Goal: Task Accomplishment & Management: Manage account settings

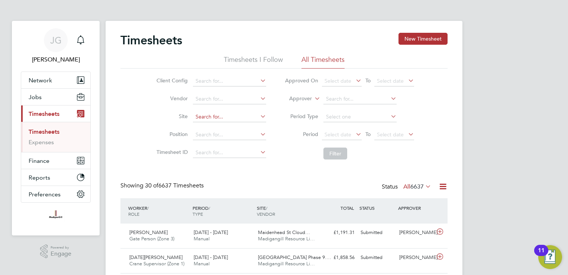
click at [225, 113] on input at bounding box center [229, 117] width 73 height 10
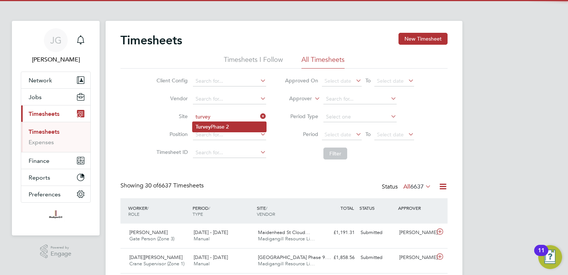
click at [245, 123] on li "Turvey Phase 2" at bounding box center [230, 127] width 74 height 10
type input "Turvey Phase 2"
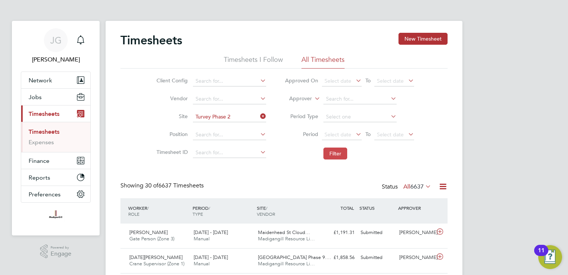
click at [332, 154] on button "Filter" at bounding box center [336, 153] width 24 height 12
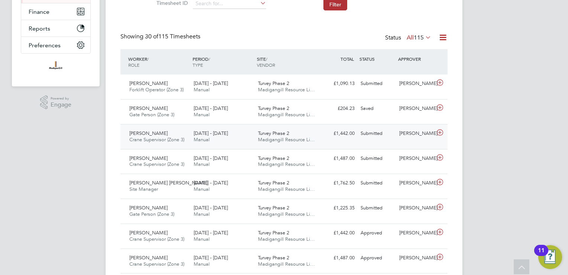
click at [415, 141] on div "Daniel Bloom Crane Supervisor (Zone 3) 15 - 21 Sep 2025 15 - 21 Sep 2025 Manual…" at bounding box center [284, 136] width 327 height 25
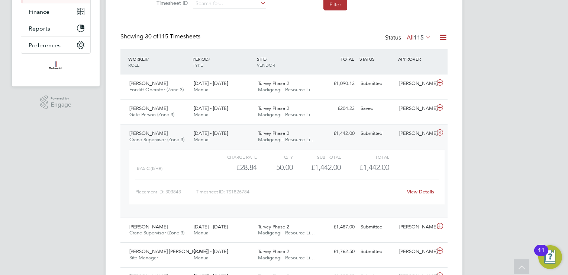
click at [443, 131] on icon at bounding box center [440, 132] width 9 height 6
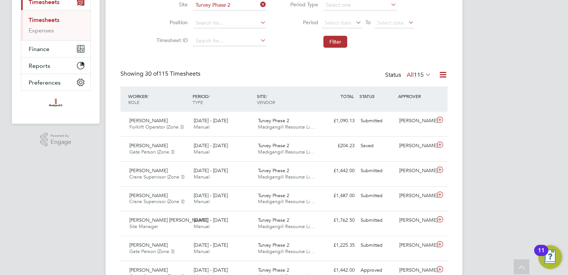
scroll to position [31, 0]
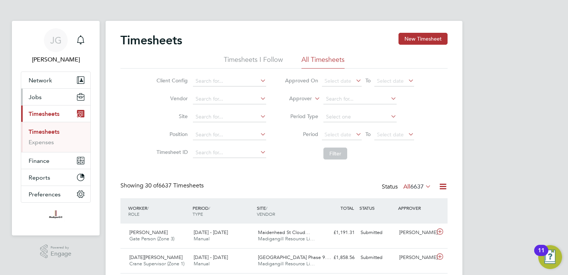
click at [39, 102] on button "Jobs" at bounding box center [55, 97] width 69 height 16
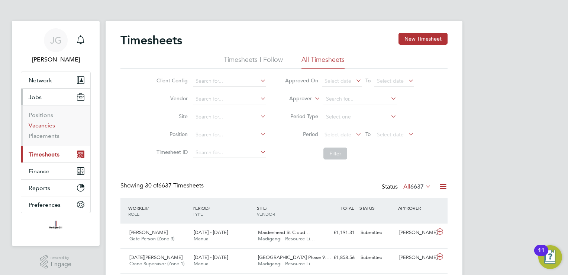
click at [46, 122] on link "Vacancies" at bounding box center [42, 125] width 26 height 7
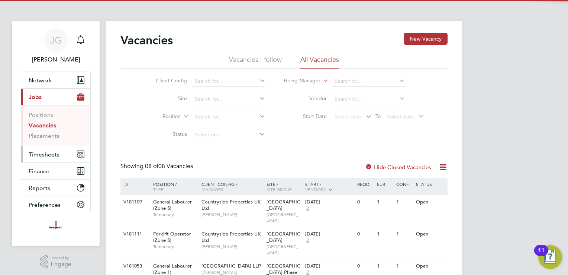
click at [44, 155] on span "Timesheets" at bounding box center [44, 154] width 31 height 7
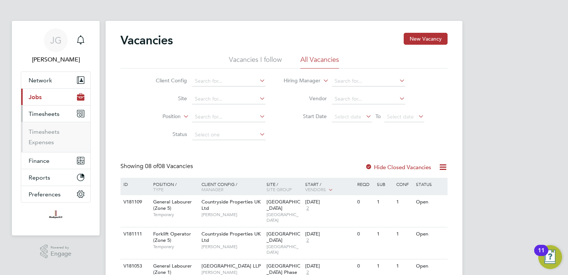
click at [62, 135] on li "Timesheets" at bounding box center [57, 133] width 56 height 10
click at [60, 134] on li "Timesheets" at bounding box center [57, 133] width 56 height 10
click at [51, 132] on link "Timesheets" at bounding box center [44, 131] width 31 height 7
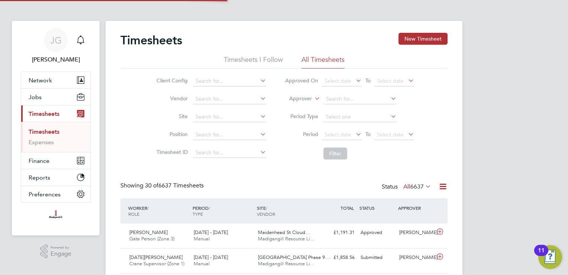
scroll to position [25, 65]
click at [40, 101] on button "Jobs" at bounding box center [55, 97] width 69 height 16
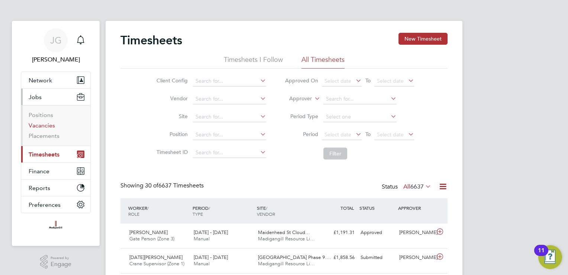
click at [44, 128] on link "Vacancies" at bounding box center [42, 125] width 26 height 7
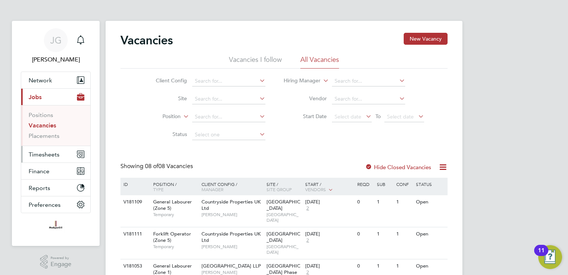
click at [43, 158] on button "Timesheets" at bounding box center [55, 154] width 69 height 16
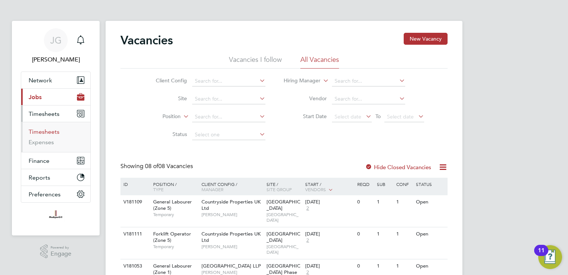
click at [52, 134] on link "Timesheets" at bounding box center [44, 131] width 31 height 7
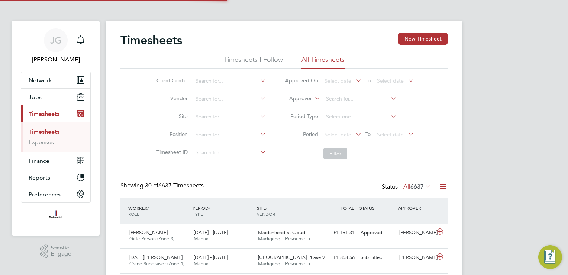
scroll to position [25, 65]
click at [207, 118] on input at bounding box center [229, 117] width 73 height 10
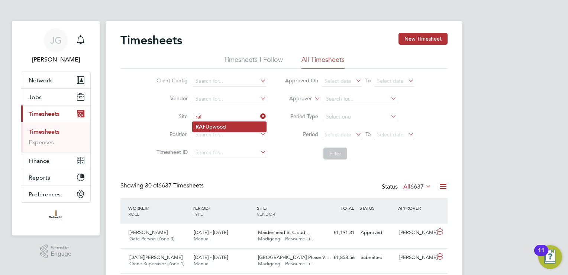
click at [238, 124] on li "RAF Upwood" at bounding box center [230, 127] width 74 height 10
type input "RAF Upwood"
click at [259, 113] on icon at bounding box center [259, 116] width 0 height 10
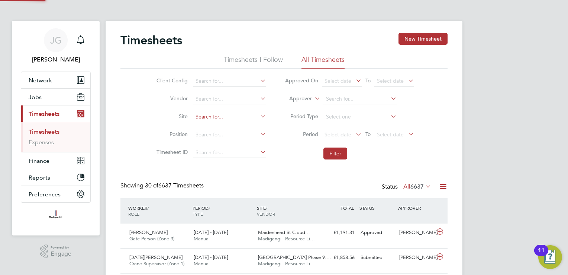
click at [245, 115] on input at bounding box center [229, 117] width 73 height 10
click at [235, 122] on li "Turve y Phase 2" at bounding box center [230, 127] width 74 height 10
type input "Turvey Phase 2"
click at [330, 155] on button "Filter" at bounding box center [336, 153] width 24 height 12
click at [60, 96] on button "Jobs" at bounding box center [55, 97] width 69 height 16
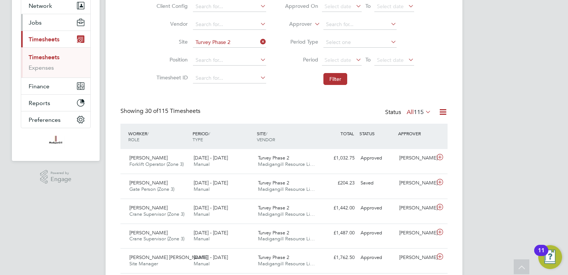
click at [33, 19] on span "Jobs" at bounding box center [35, 22] width 13 height 7
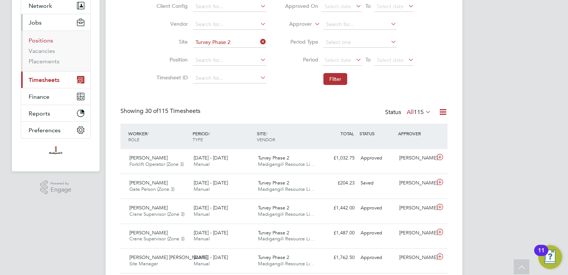
click at [49, 42] on link "Positions" at bounding box center [41, 40] width 25 height 7
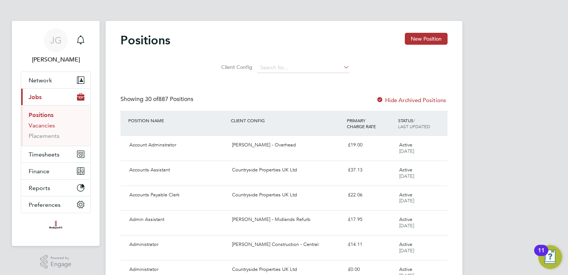
click at [47, 124] on link "Vacancies" at bounding box center [42, 125] width 26 height 7
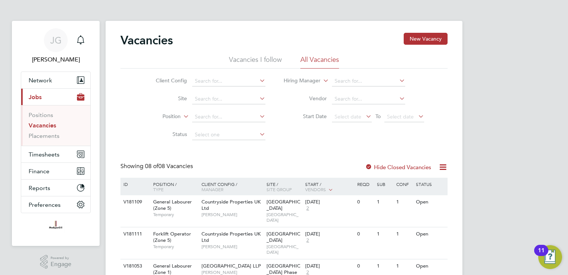
scroll to position [37, 0]
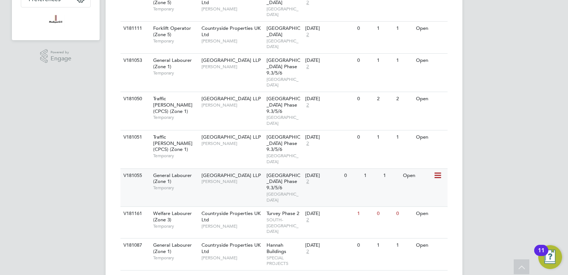
scroll to position [168, 0]
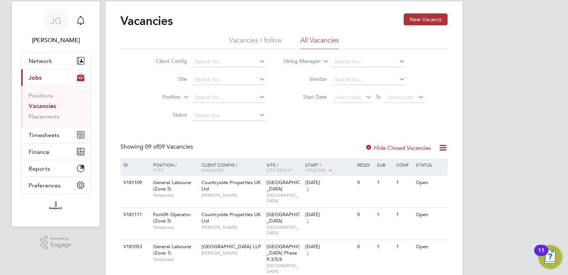
click at [398, 148] on label "Hide Closed Vacancies" at bounding box center [398, 147] width 66 height 7
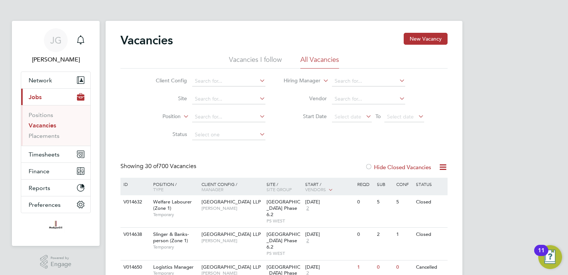
click at [391, 163] on label "Hide Closed Vacancies" at bounding box center [398, 166] width 66 height 7
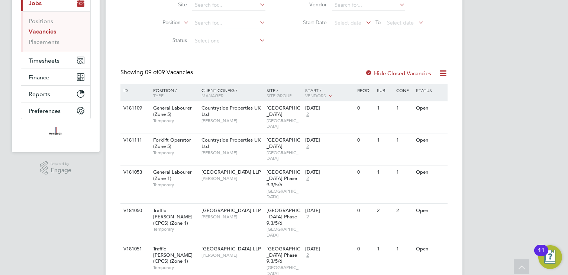
scroll to position [88, 0]
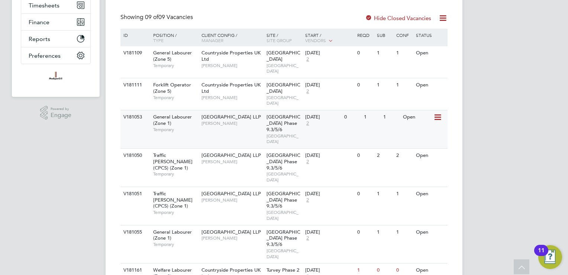
scroll to position [205, 0]
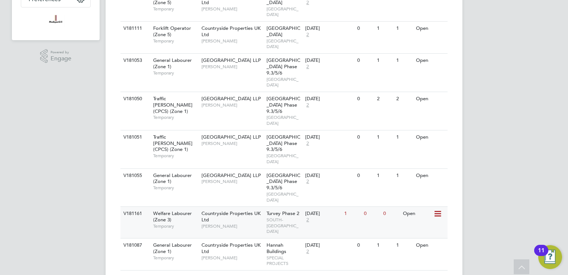
click at [272, 217] on span "SOUTH-[GEOGRAPHIC_DATA]" at bounding box center [284, 225] width 35 height 17
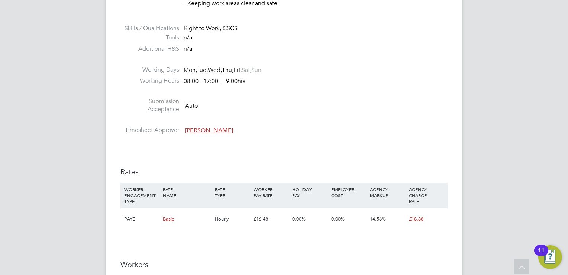
scroll to position [446, 0]
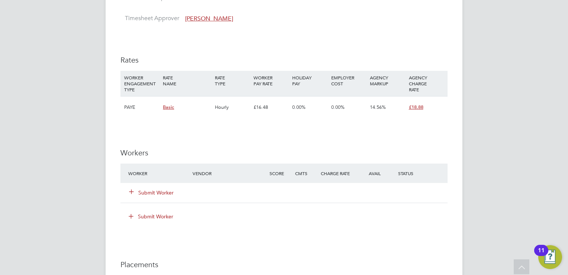
click at [150, 193] on button "Submit Worker" at bounding box center [151, 192] width 45 height 7
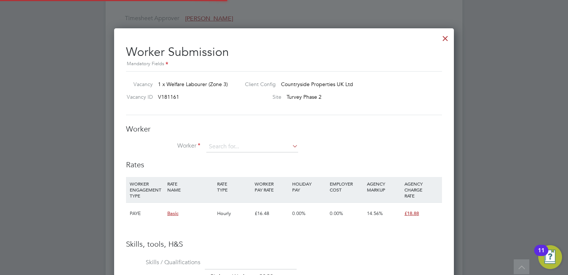
scroll to position [22, 51]
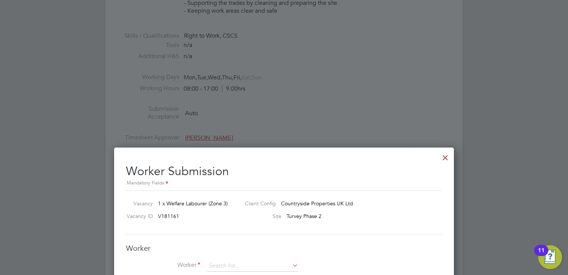
click at [444, 151] on div at bounding box center [445, 155] width 13 height 13
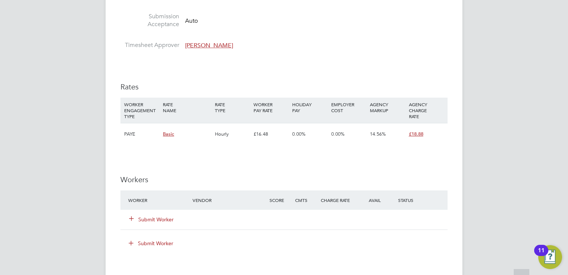
scroll to position [446, 0]
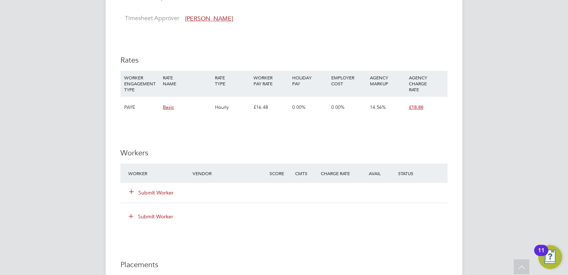
click at [143, 192] on button "Submit Worker" at bounding box center [151, 192] width 45 height 7
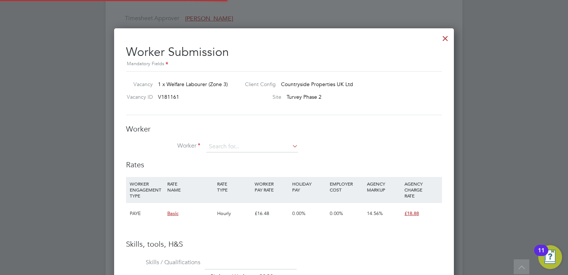
scroll to position [11, 193]
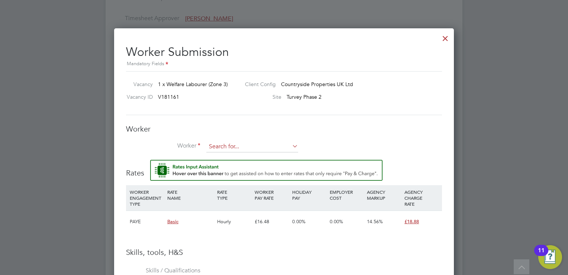
click at [253, 140] on div "Worker Worker Worker Engagement Type" at bounding box center [284, 142] width 316 height 36
click at [252, 142] on input at bounding box center [252, 146] width 92 height 11
paste input "CAN-121395"
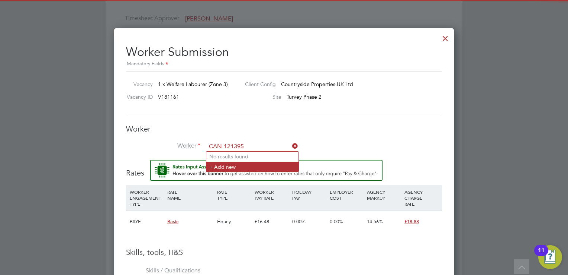
type input "CAN-121395"
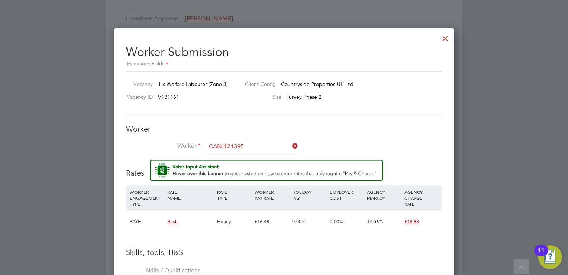
click at [248, 164] on li "+ Add new" at bounding box center [252, 166] width 92 height 10
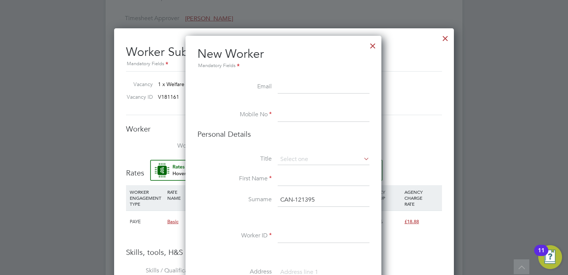
click at [299, 176] on input at bounding box center [324, 178] width 92 height 13
paste input "Adam"
type input "Adam"
click at [295, 160] on input at bounding box center [324, 159] width 92 height 11
click at [293, 173] on li "Mr" at bounding box center [324, 169] width 92 height 10
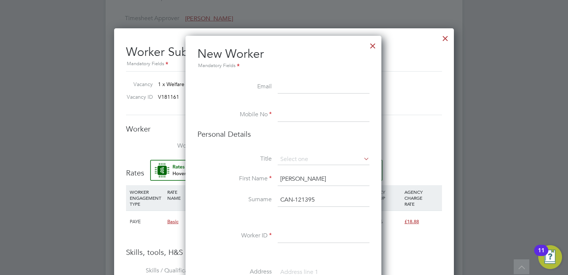
type input "Mr"
drag, startPoint x: 348, startPoint y: 198, endPoint x: 174, endPoint y: 204, distance: 174.2
click at [174, 204] on div "All Vacancies Vacancy Activity Logs Vacancy Activity Logs All Vacancies Vacancy…" at bounding box center [284, 39] width 357 height 958
click at [289, 233] on input at bounding box center [324, 235] width 92 height 13
paste input "CAN-121395"
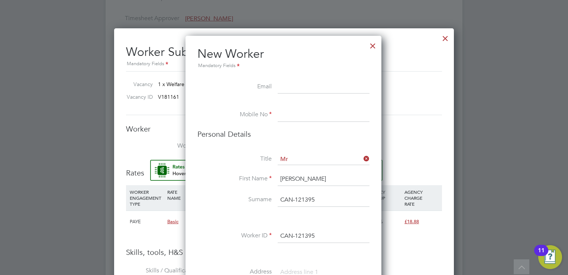
type input "CAN-121395"
drag, startPoint x: 317, startPoint y: 199, endPoint x: 281, endPoint y: 199, distance: 36.5
click at [281, 199] on input "CAN-121395" at bounding box center [324, 199] width 92 height 13
paste input "Barabasz"
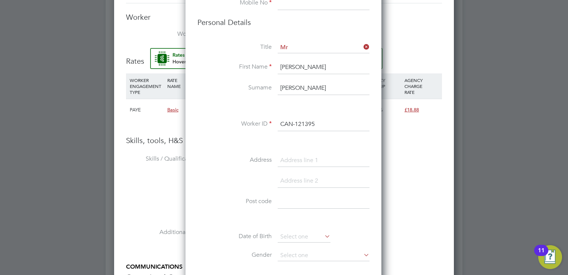
type input "Barabasz"
click at [314, 197] on input at bounding box center [324, 201] width 92 height 13
paste input "MK42"
type input "MK42"
click at [305, 239] on input at bounding box center [304, 236] width 53 height 11
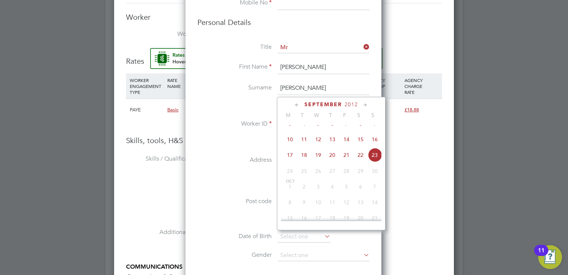
click at [338, 106] on span "September" at bounding box center [324, 104] width 38 height 6
click at [350, 104] on span "2025" at bounding box center [351, 104] width 13 height 6
click at [342, 142] on span "2002" at bounding box center [347, 137] width 14 height 14
click at [345, 137] on span "11" at bounding box center [347, 129] width 14 height 14
type input "11 Oct 2002"
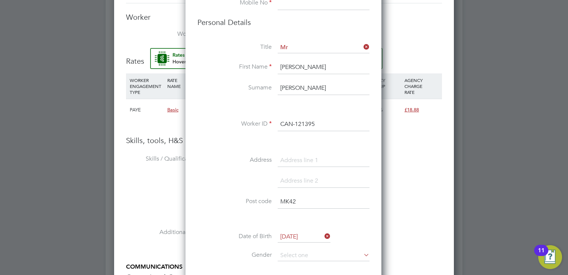
click at [337, 246] on li "Date of Birth 11 Oct 2002" at bounding box center [284, 240] width 172 height 19
click at [333, 250] on input at bounding box center [324, 255] width 92 height 11
click at [289, 264] on li "Male" at bounding box center [324, 264] width 92 height 10
type input "Male"
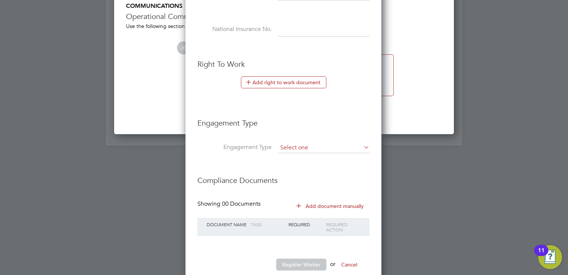
click at [297, 147] on input at bounding box center [324, 147] width 92 height 10
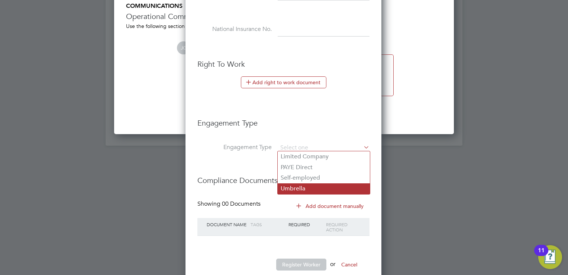
click at [302, 188] on li "Umbrella" at bounding box center [324, 188] width 92 height 11
type input "Umbrella"
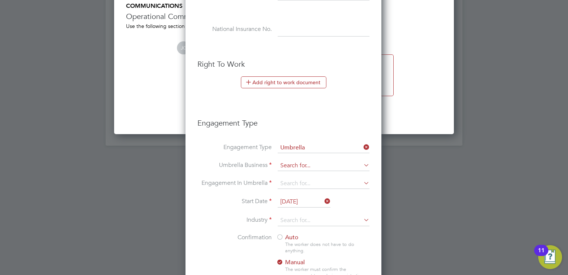
click at [320, 163] on input at bounding box center [324, 165] width 92 height 10
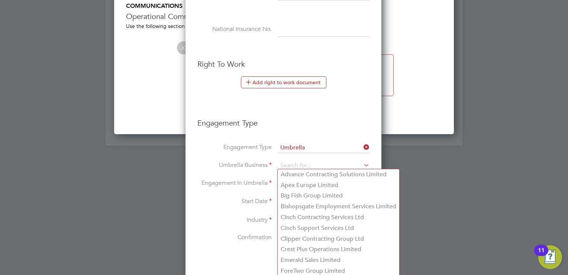
scroll to position [893, 0]
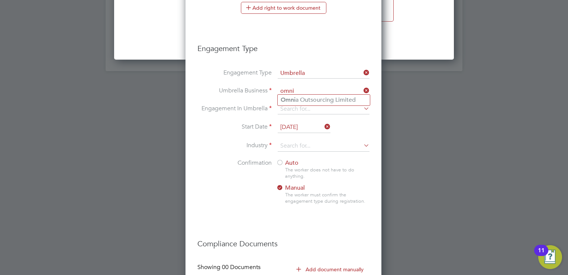
type input "omnia"
type input "07377328245"
type input "omnia"
click at [275, 114] on li "Engagement In Umbrella" at bounding box center [284, 113] width 172 height 18
click at [298, 89] on input at bounding box center [324, 91] width 92 height 10
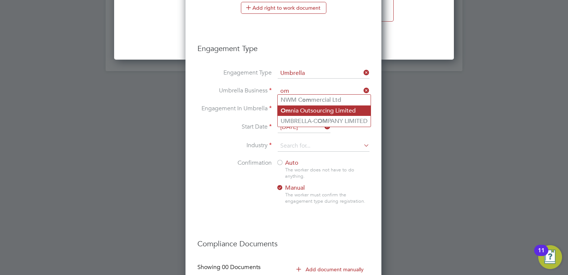
click at [337, 108] on li "Om nia Outsourcing Limited" at bounding box center [324, 110] width 93 height 11
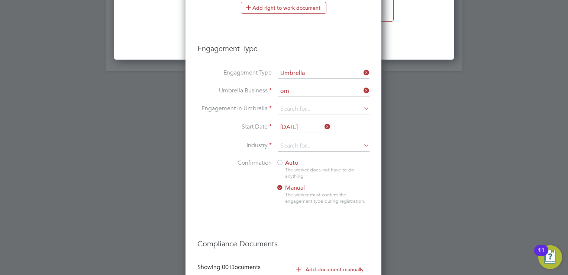
type input "Omnia Outsourcing Limited"
click at [337, 108] on input at bounding box center [324, 109] width 92 height 10
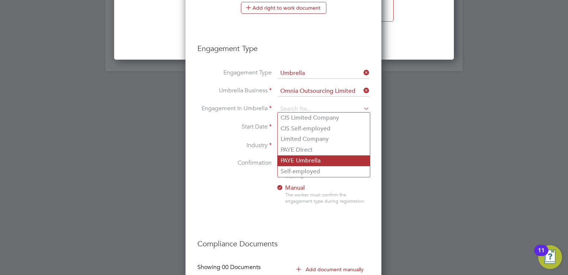
drag, startPoint x: 320, startPoint y: 163, endPoint x: 317, endPoint y: 159, distance: 5.1
click at [320, 163] on li "PAYE Umbrella" at bounding box center [324, 160] width 92 height 11
type input "PAYE Umbrella"
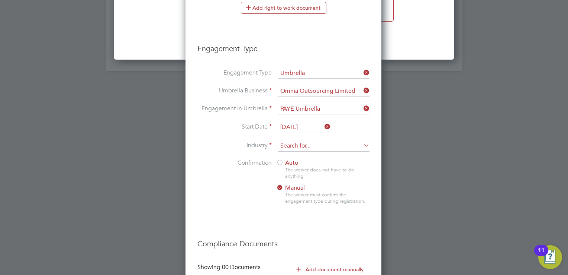
click at [320, 143] on input at bounding box center [324, 145] width 92 height 11
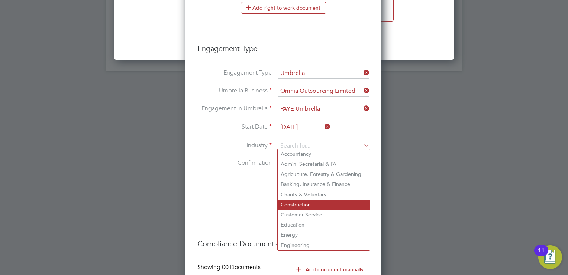
click at [298, 205] on li "Construction" at bounding box center [324, 204] width 92 height 10
type input "Construction"
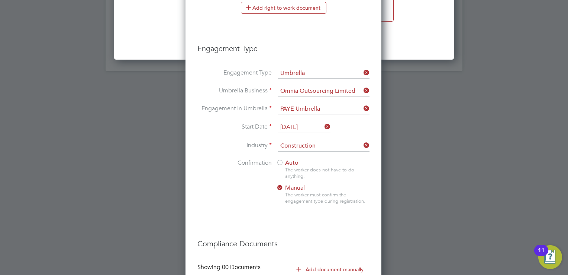
click at [289, 159] on span "Auto" at bounding box center [287, 162] width 22 height 7
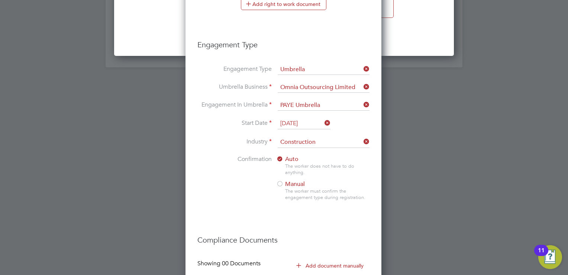
scroll to position [971, 0]
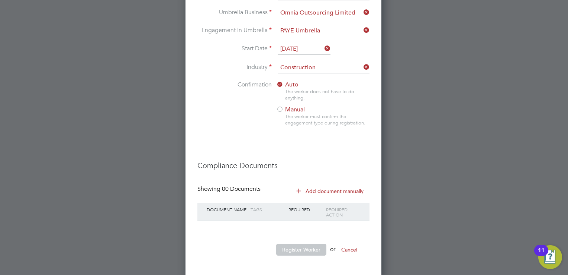
click at [298, 107] on span "Manual" at bounding box center [290, 109] width 29 height 7
click at [287, 95] on div "The worker does not have to do anything." at bounding box center [327, 95] width 84 height 13
click at [285, 88] on div "Auto The worker does not have to do anything. Manual The worker must confirm th…" at bounding box center [322, 106] width 93 height 50
click at [277, 84] on div at bounding box center [279, 84] width 7 height 7
click at [314, 244] on button "Register Worker" at bounding box center [301, 249] width 50 height 12
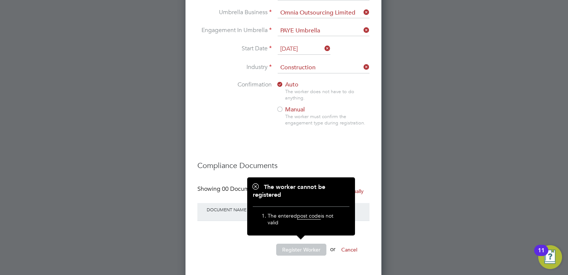
click at [244, 248] on li "Register Worker or Cancel" at bounding box center [284, 252] width 172 height 19
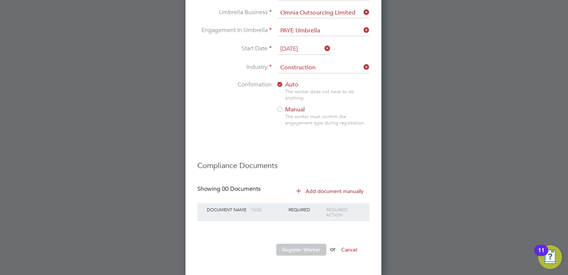
scroll to position [711, 0]
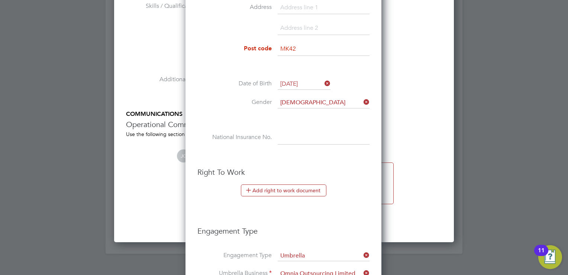
drag, startPoint x: 300, startPoint y: 51, endPoint x: 260, endPoint y: 49, distance: 40.6
click at [260, 49] on li "Post code MK42" at bounding box center [284, 52] width 172 height 21
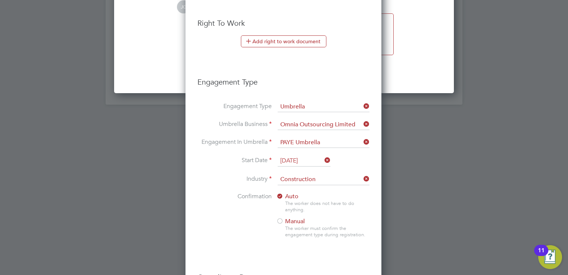
scroll to position [971, 0]
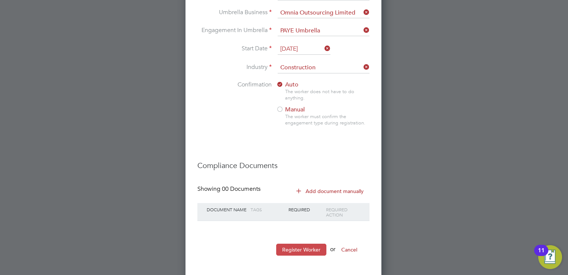
drag, startPoint x: 235, startPoint y: 231, endPoint x: 296, endPoint y: 243, distance: 62.5
click at [243, 232] on li at bounding box center [284, 232] width 172 height 8
click at [296, 249] on button "Register Worker" at bounding box center [301, 249] width 50 height 12
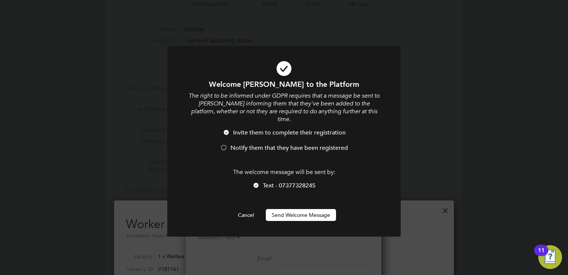
scroll to position [764, 197]
click at [290, 144] on span "Notify them that they have been registered" at bounding box center [290, 147] width 118 height 7
click at [321, 211] on button "Send Welcome Message" at bounding box center [301, 215] width 70 height 12
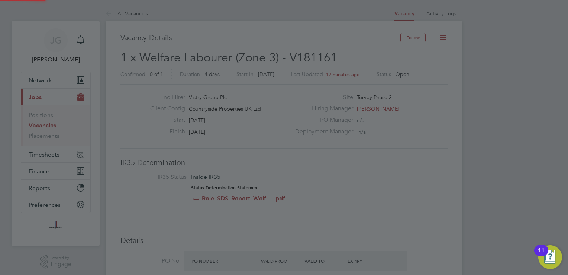
scroll to position [275, 0]
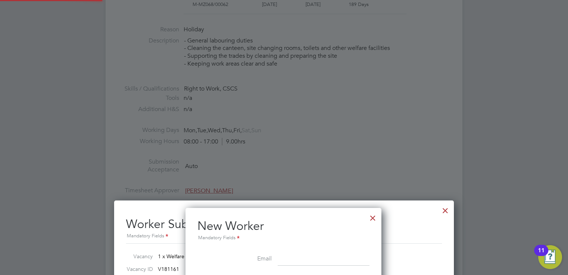
type input "Adam Barabasz (CAN-121395)"
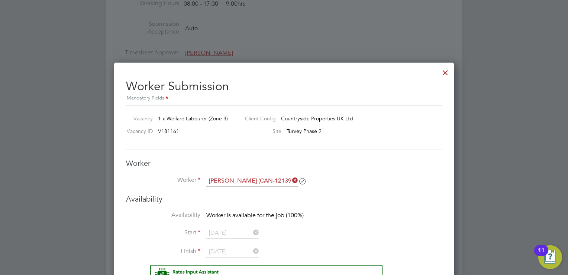
scroll to position [561, 0]
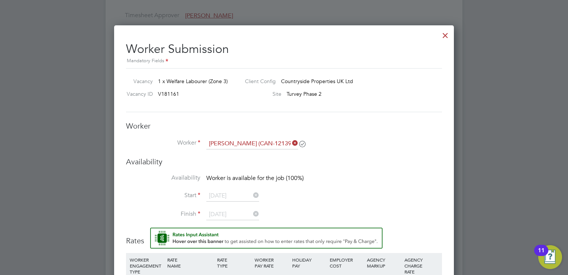
click at [442, 37] on div at bounding box center [445, 33] width 13 height 13
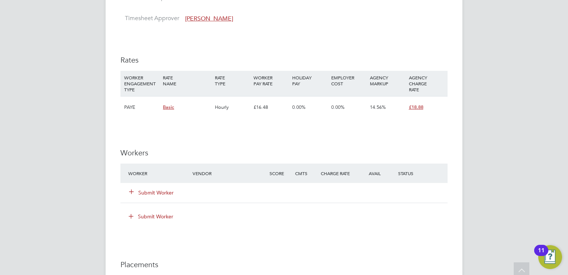
scroll to position [558, 0]
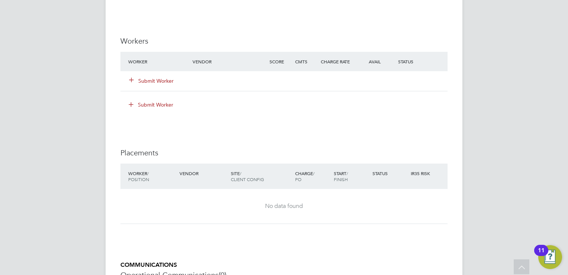
click at [156, 79] on button "Submit Worker" at bounding box center [151, 80] width 45 height 7
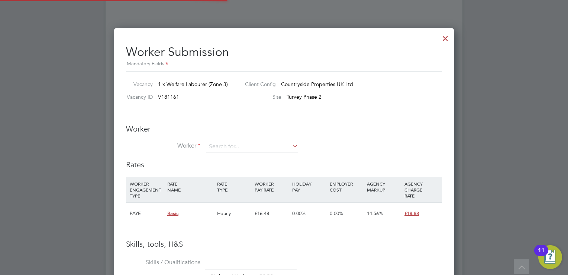
scroll to position [469, 340]
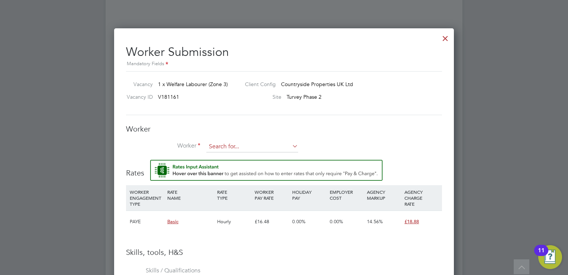
drag, startPoint x: 217, startPoint y: 144, endPoint x: 222, endPoint y: 145, distance: 5.3
click at [217, 144] on input at bounding box center [252, 146] width 92 height 11
paste input "CAN-121395"
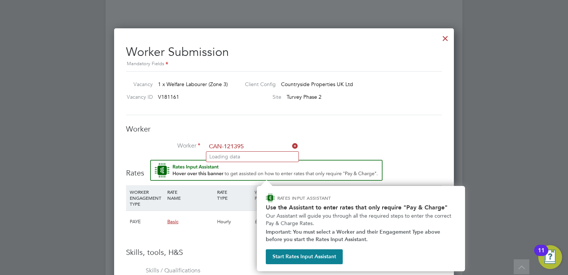
type input "CAN-121395"
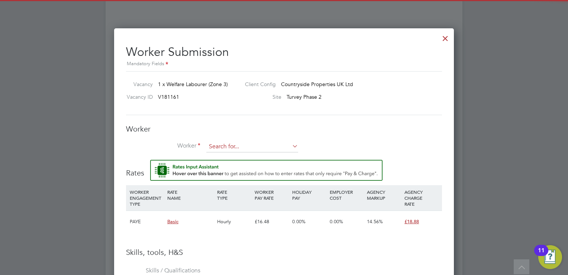
click at [243, 148] on input at bounding box center [252, 146] width 92 height 11
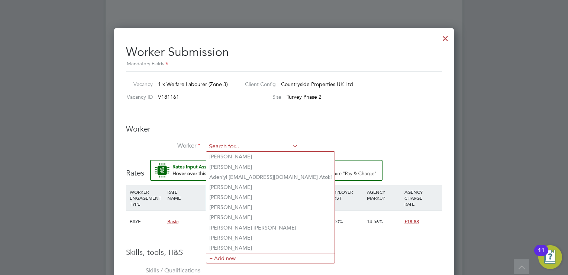
paste input "CAN-121395"
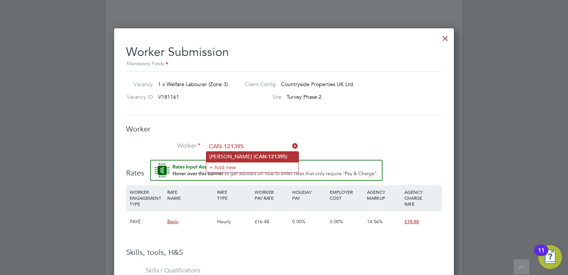
click at [230, 151] on li "Adam Barabasz ( CAN-121395 )" at bounding box center [252, 156] width 92 height 10
type input "Adam Barabasz (CAN-121395)"
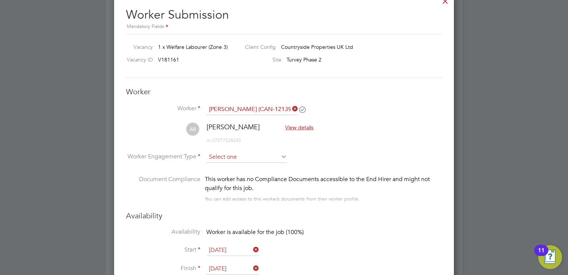
click at [235, 174] on li "PAYE" at bounding box center [246, 176] width 81 height 10
type input "PAYE"
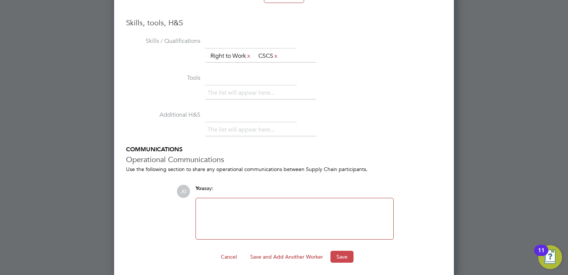
click at [346, 256] on button "Save" at bounding box center [342, 256] width 23 height 12
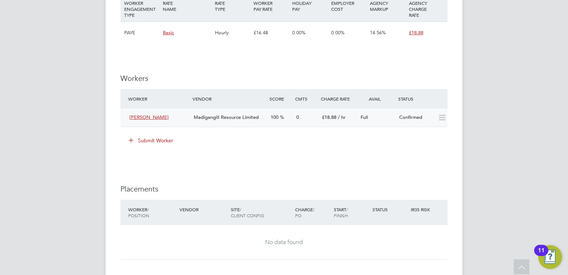
click at [441, 115] on icon at bounding box center [442, 118] width 9 height 6
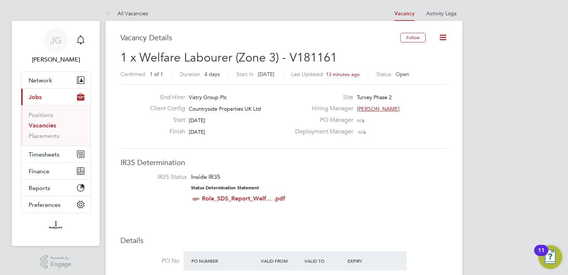
click at [445, 38] on icon at bounding box center [443, 37] width 9 height 9
click at [432, 142] on div "End Hirer Vistry Group Plc Client Config Countryside Properties UK Ltd Start 16…" at bounding box center [284, 116] width 327 height 64
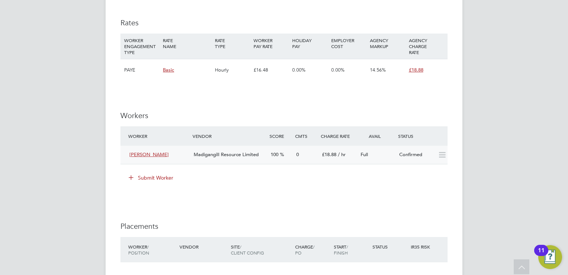
click at [442, 158] on icon at bounding box center [442, 155] width 9 height 6
click at [268, 151] on div "100" at bounding box center [281, 154] width 26 height 12
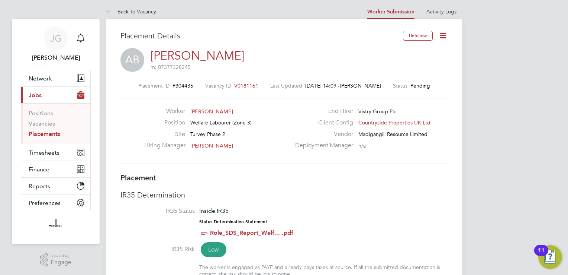
click at [439, 31] on icon at bounding box center [443, 35] width 9 height 9
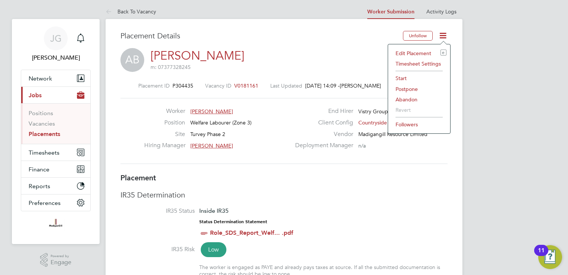
click at [411, 77] on li "Start" at bounding box center [419, 78] width 55 height 10
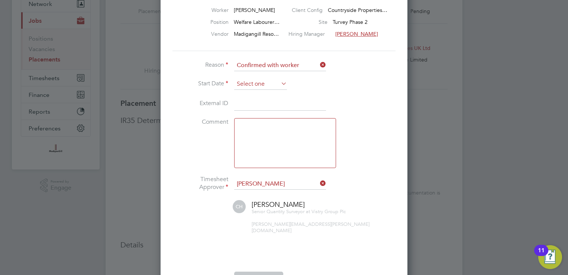
click at [271, 80] on input at bounding box center [260, 84] width 53 height 11
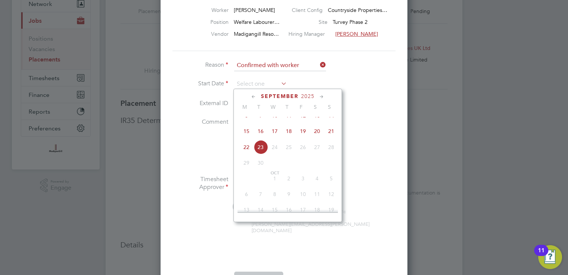
click at [260, 138] on span "16" at bounding box center [261, 131] width 14 height 14
type input "16 Sep 2025"
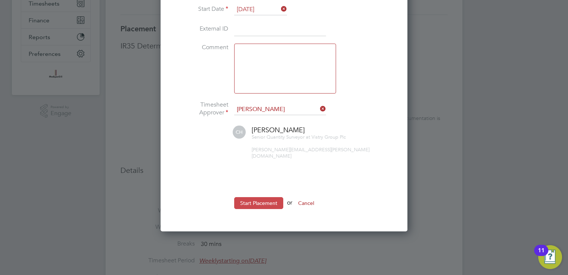
click at [262, 197] on button "Start Placement" at bounding box center [258, 203] width 49 height 12
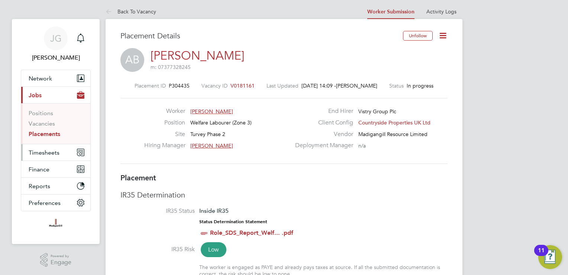
click at [61, 149] on button "Timesheets" at bounding box center [55, 152] width 69 height 16
click at [25, 158] on button "Timesheets" at bounding box center [55, 152] width 69 height 16
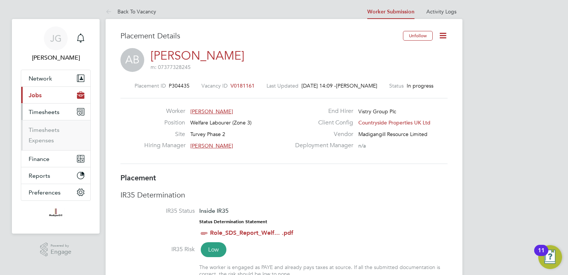
click at [60, 130] on li "Timesheets" at bounding box center [57, 131] width 56 height 10
click at [55, 130] on link "Timesheets" at bounding box center [44, 129] width 31 height 7
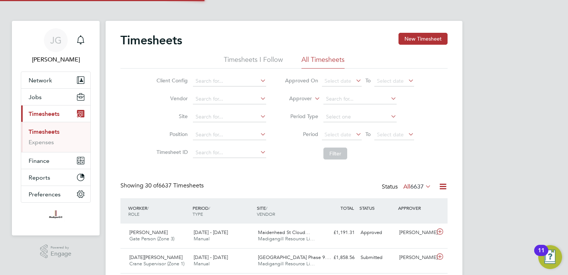
scroll to position [4, 4]
click at [440, 39] on button "New Timesheet" at bounding box center [423, 39] width 49 height 12
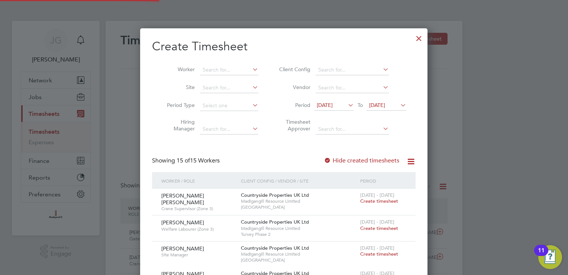
click at [251, 73] on icon at bounding box center [251, 69] width 0 height 10
paste input "CAN-121395"
click at [236, 67] on input "CAN-121395" at bounding box center [229, 70] width 58 height 10
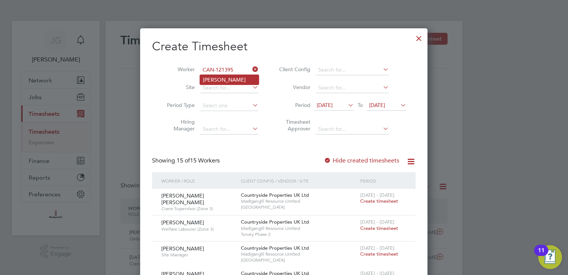
click at [236, 80] on li "[PERSON_NAME]" at bounding box center [229, 80] width 59 height 10
type input "[PERSON_NAME]"
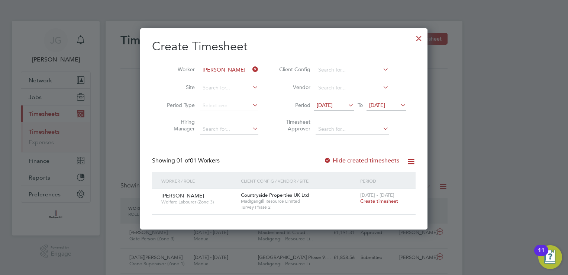
click at [376, 201] on span "Create timesheet" at bounding box center [380, 201] width 38 height 6
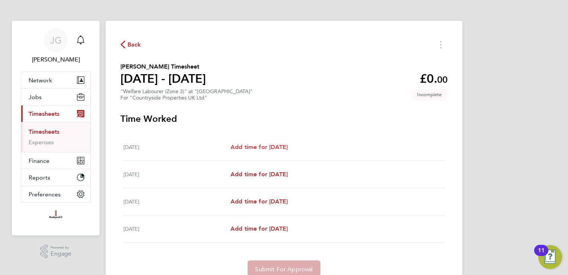
click at [288, 147] on span "Add time for Tue 16 Sep" at bounding box center [259, 146] width 57 height 7
select select "30"
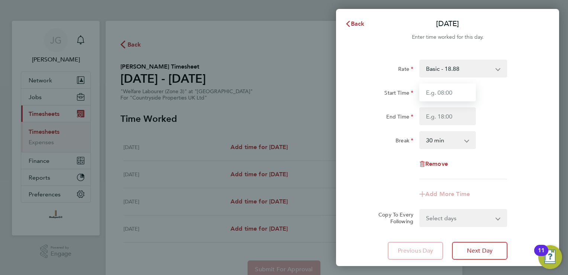
click at [444, 93] on input "Start Time" at bounding box center [448, 92] width 57 height 18
type input "07:30"
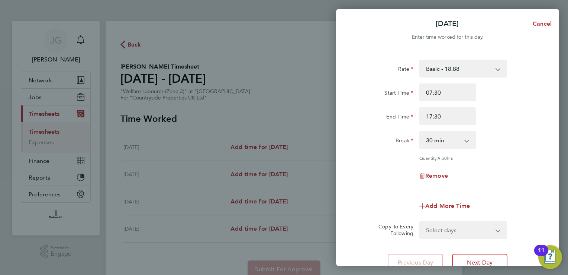
click at [458, 132] on select "0 min 15 min 30 min 45 min 60 min 75 min 90 min" at bounding box center [443, 140] width 46 height 16
click at [451, 117] on input "17:30" at bounding box center [448, 116] width 57 height 18
type input "1"
click at [454, 83] on input "07:30" at bounding box center [448, 92] width 57 height 18
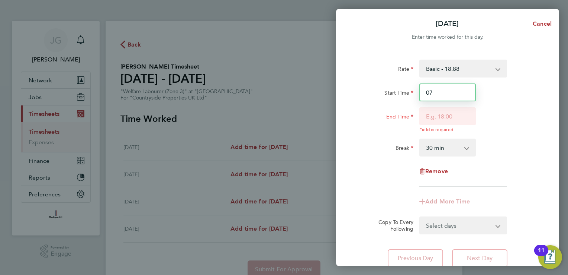
type input "0"
type input "08:00"
click at [487, 142] on div "Break 0 min 15 min 30 min 45 min 60 min 75 min 90 min" at bounding box center [448, 147] width 188 height 18
click at [459, 120] on input "End Time" at bounding box center [448, 116] width 57 height 18
click at [525, 173] on div "Remove" at bounding box center [448, 171] width 188 height 18
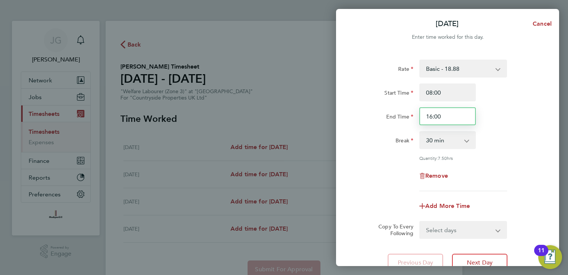
click at [454, 117] on input "16:00" at bounding box center [448, 116] width 57 height 18
type input "16:30"
click at [524, 170] on div "Remove" at bounding box center [448, 176] width 188 height 18
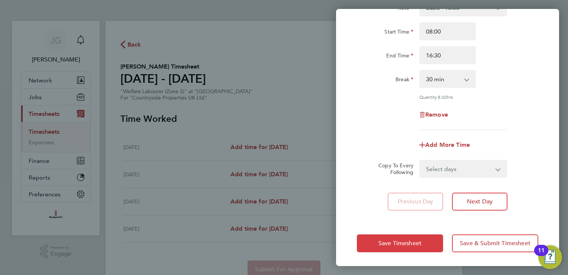
click at [420, 244] on span "Save Timesheet" at bounding box center [400, 242] width 43 height 7
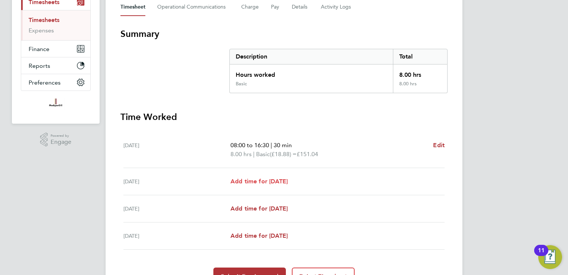
click at [284, 178] on span "Add time for Wed 17 Sep" at bounding box center [259, 180] width 57 height 7
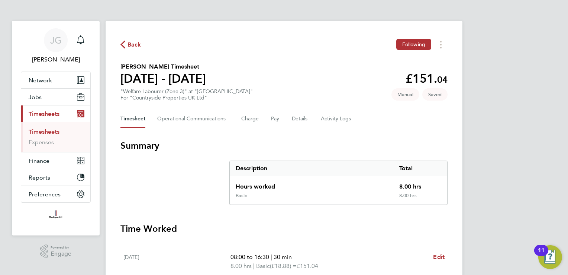
select select "30"
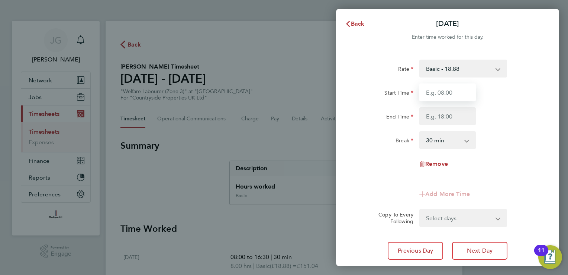
click at [438, 94] on input "Start Time" at bounding box center [448, 92] width 57 height 18
type input "08:00"
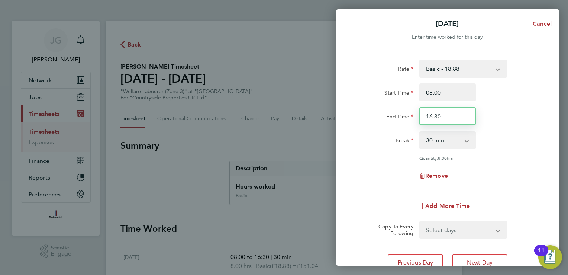
click at [451, 116] on input "16:30" at bounding box center [448, 116] width 57 height 18
type input "16:00"
click at [466, 90] on input "08:00" at bounding box center [448, 92] width 57 height 18
type input "0"
type input "10:00"
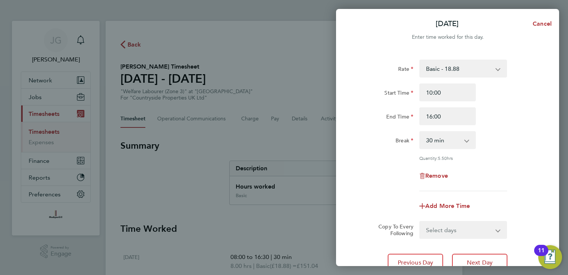
click at [507, 92] on div "Start Time 10:00" at bounding box center [448, 92] width 188 height 18
click at [449, 115] on input "16:00" at bounding box center [448, 116] width 57 height 18
type input "15:00"
click at [487, 132] on div "Break 0 min 15 min 30 min 45 min 60 min 75 min 90 min" at bounding box center [448, 140] width 188 height 18
click at [449, 117] on input "15:00" at bounding box center [448, 116] width 57 height 18
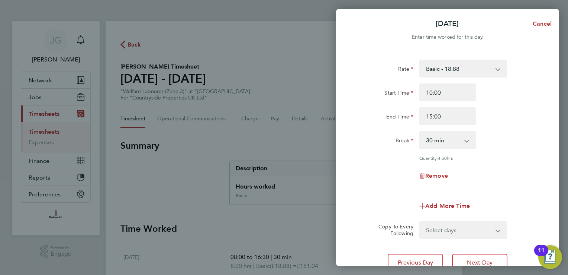
click at [445, 135] on select "0 min 15 min 30 min 45 min 60 min 75 min 90 min" at bounding box center [443, 140] width 46 height 16
select select "0"
click at [420, 132] on select "0 min 15 min 30 min 45 min 60 min 75 min 90 min" at bounding box center [443, 140] width 46 height 16
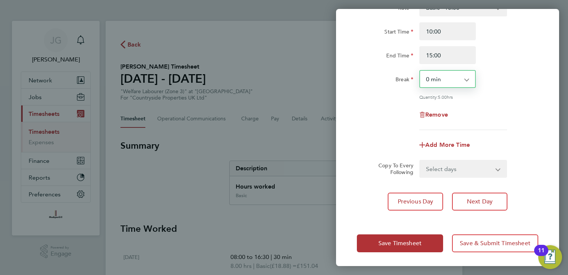
click at [470, 167] on select "Select days Day Thursday Friday" at bounding box center [459, 168] width 78 height 16
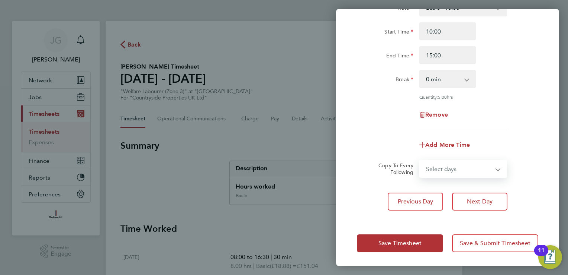
select select "DAY"
click at [420, 160] on select "Select days Day Thursday Friday" at bounding box center [459, 168] width 78 height 16
select select "2025-09-19"
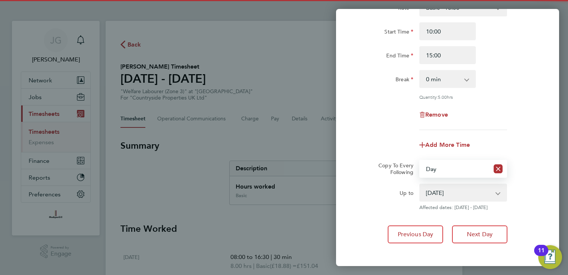
click at [452, 196] on select "18 Sep 2025 19 Sep 2025" at bounding box center [458, 192] width 77 height 16
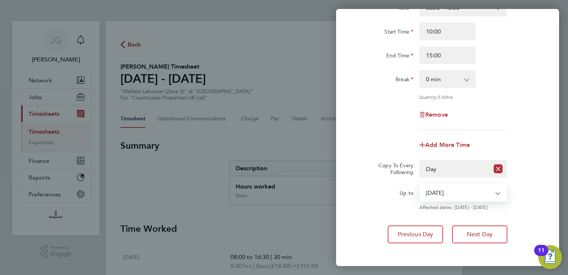
click at [420, 184] on select "18 Sep 2025 19 Sep 2025" at bounding box center [458, 192] width 77 height 16
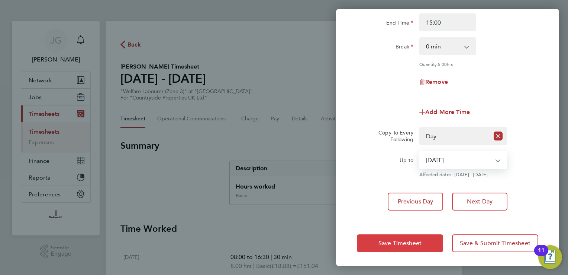
click at [419, 249] on button "Save Timesheet" at bounding box center [400, 243] width 86 height 18
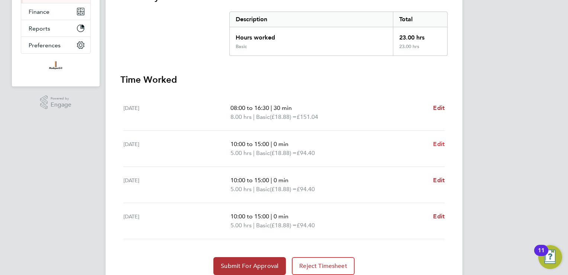
click at [439, 142] on span "Edit" at bounding box center [439, 143] width 12 height 7
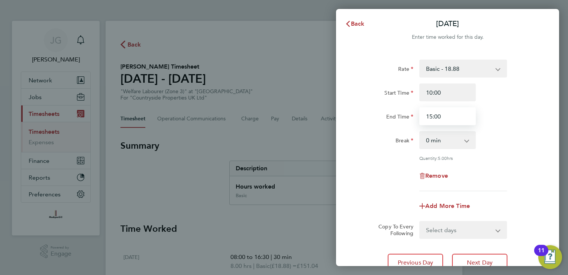
click at [446, 114] on input "15:00" at bounding box center [448, 116] width 57 height 18
type input "14:00"
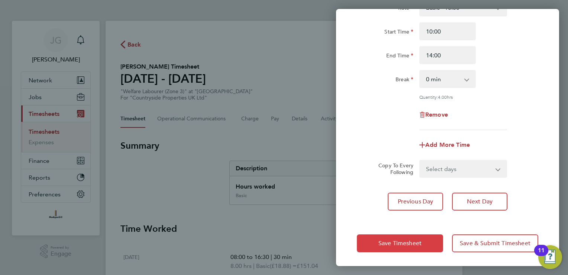
click at [429, 242] on button "Save Timesheet" at bounding box center [400, 243] width 86 height 18
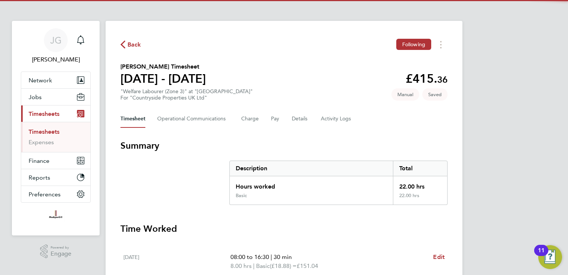
scroll to position [112, 0]
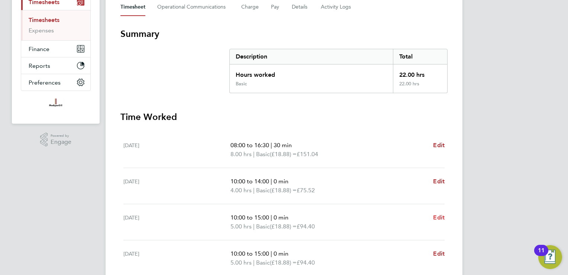
click at [441, 217] on span "Edit" at bounding box center [439, 217] width 12 height 7
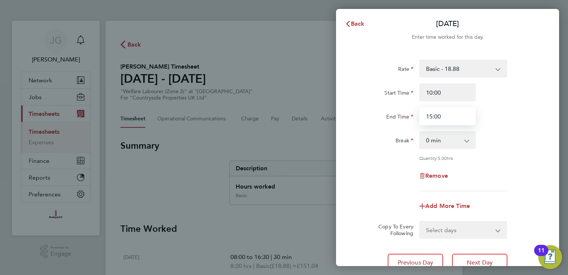
drag, startPoint x: 446, startPoint y: 117, endPoint x: 409, endPoint y: 114, distance: 37.3
click at [409, 114] on div "End Time 15:00" at bounding box center [448, 116] width 188 height 18
type input "14:00"
click at [554, 122] on div "Rate Basic - 18.88 Start Time 10:00 End Time 14:00 Break 0 min 15 min 30 min 45…" at bounding box center [447, 166] width 223 height 230
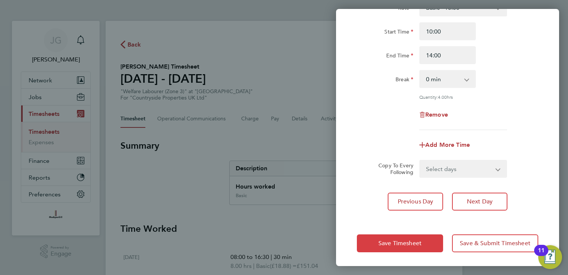
click at [412, 234] on button "Save Timesheet" at bounding box center [400, 243] width 86 height 18
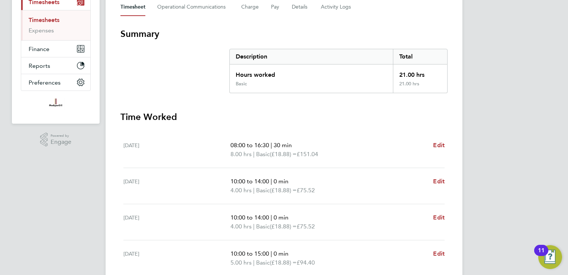
scroll to position [149, 0]
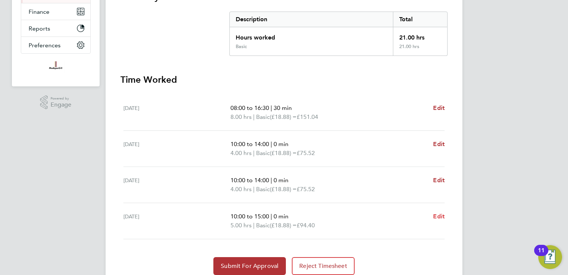
click at [445, 218] on span "Edit" at bounding box center [439, 215] width 12 height 7
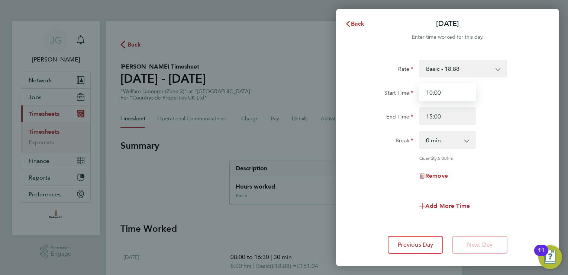
click at [464, 86] on input "10:00" at bounding box center [448, 92] width 57 height 18
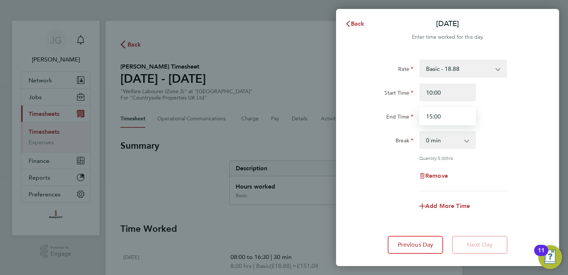
click at [453, 112] on input "15:00" at bounding box center [448, 116] width 57 height 18
type input "14:00"
click at [378, 167] on div "Remove" at bounding box center [448, 176] width 188 height 18
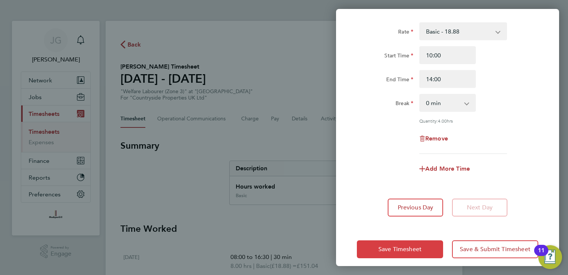
click at [427, 251] on button "Save Timesheet" at bounding box center [400, 249] width 86 height 18
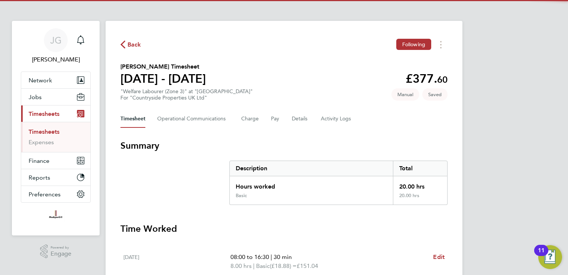
scroll to position [177, 0]
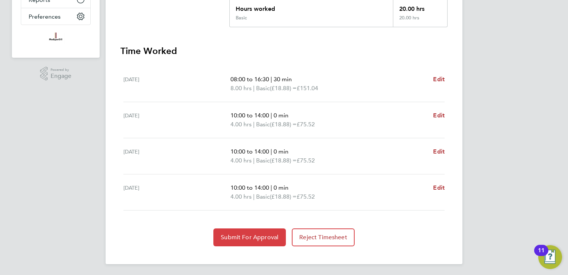
click at [271, 241] on button "Submit For Approval" at bounding box center [250, 237] width 73 height 18
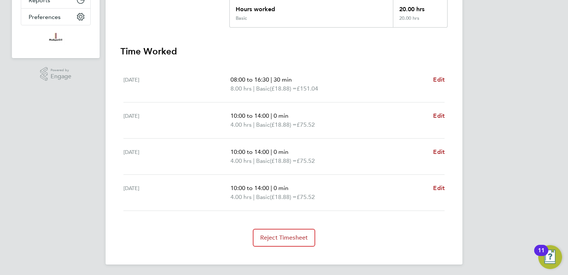
scroll to position [0, 0]
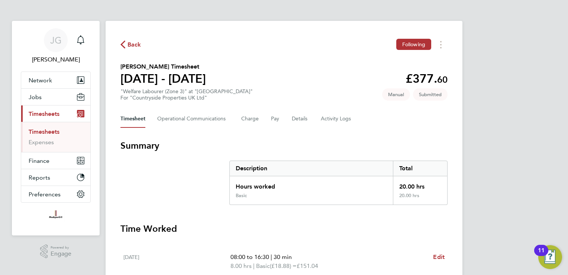
click at [128, 46] on span "Back" at bounding box center [135, 44] width 14 height 9
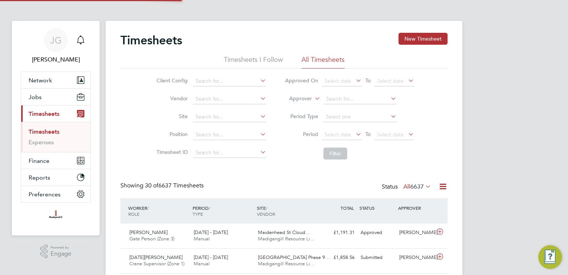
scroll to position [25, 65]
click at [211, 115] on input at bounding box center [229, 117] width 73 height 10
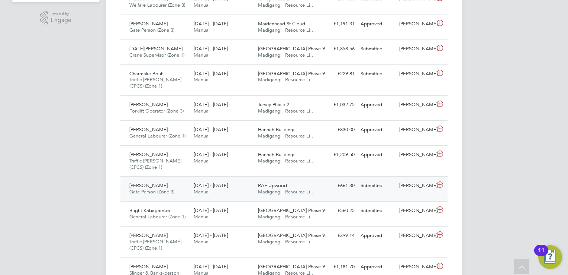
click at [422, 190] on div "[PERSON_NAME]" at bounding box center [416, 185] width 39 height 12
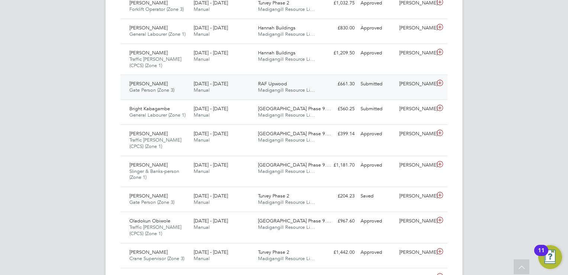
click at [388, 92] on div "[PERSON_NAME] Gate Person (Zone 3) [DATE] - [DATE] [DATE] - [DATE] Manual RAF U…" at bounding box center [284, 86] width 327 height 25
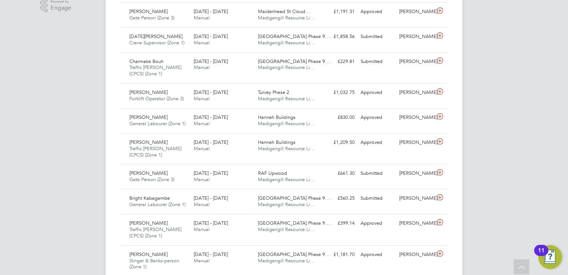
drag, startPoint x: 196, startPoint y: 117, endPoint x: 44, endPoint y: 61, distance: 161.5
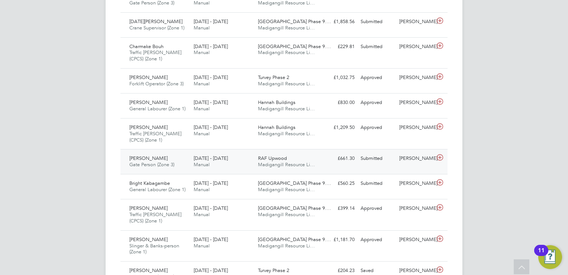
click at [358, 169] on div "Jake Pollard Gate Person (Zone 3) 15 - 21 Sep 2025 15 - 21 Sep 2025 Manual RAF …" at bounding box center [284, 161] width 327 height 25
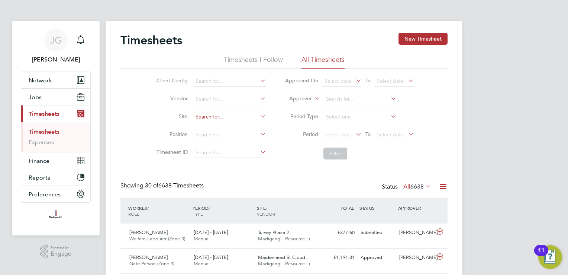
click at [214, 114] on input at bounding box center [229, 117] width 73 height 10
click at [234, 126] on li "Turv ey Phase 2" at bounding box center [230, 127] width 74 height 10
type input "Turvey Phase 2"
click at [331, 154] on button "Filter" at bounding box center [336, 153] width 24 height 12
click at [207, 117] on input at bounding box center [229, 117] width 73 height 10
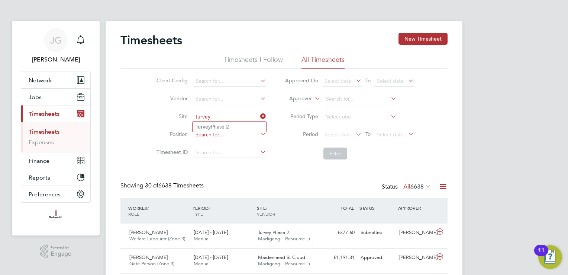
click at [221, 129] on li "Turvey Phase 2" at bounding box center [230, 127] width 74 height 10
type input "Turvey Phase 2"
click at [334, 158] on button "Filter" at bounding box center [336, 153] width 24 height 12
click at [259, 116] on icon at bounding box center [259, 116] width 0 height 10
click at [253, 114] on input at bounding box center [229, 117] width 73 height 10
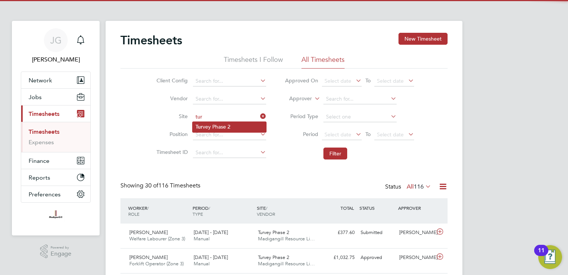
click at [228, 125] on li "Tur vey Phase 2" at bounding box center [230, 127] width 74 height 10
type input "Turvey Phase 2"
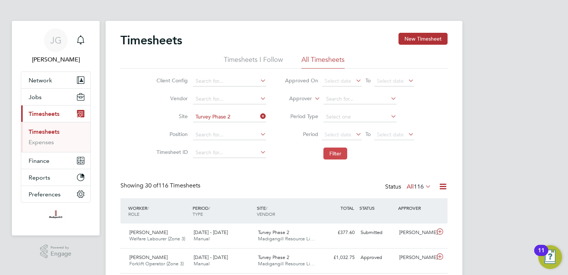
click at [332, 151] on button "Filter" at bounding box center [336, 153] width 24 height 12
click at [259, 115] on icon at bounding box center [259, 116] width 0 height 10
click at [234, 116] on input at bounding box center [229, 117] width 73 height 10
click at [217, 128] on li "RAF Upwood" at bounding box center [230, 127] width 74 height 10
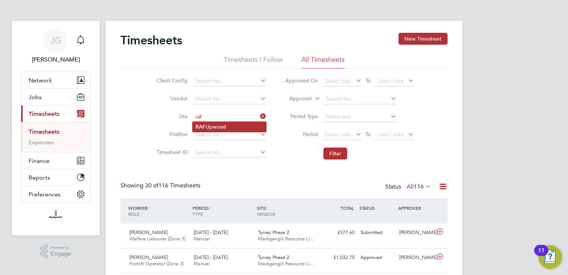
type input "RAF Upwood"
click at [336, 151] on button "Filter" at bounding box center [336, 153] width 24 height 12
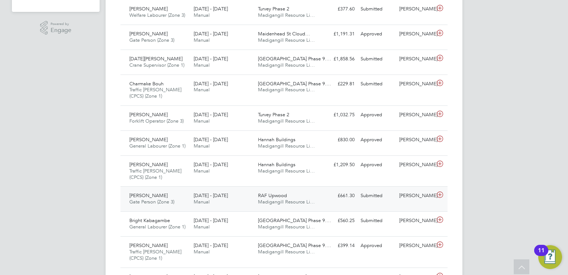
click at [425, 190] on div "[PERSON_NAME]" at bounding box center [416, 195] width 39 height 12
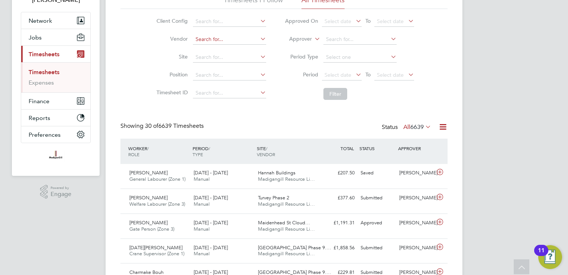
scroll to position [22, 0]
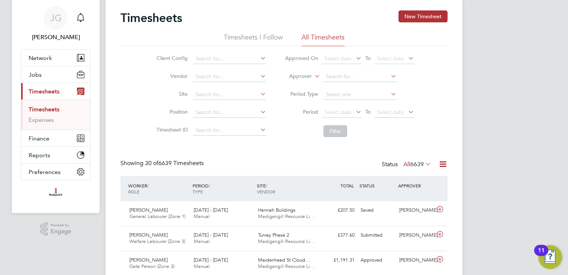
drag, startPoint x: 223, startPoint y: 86, endPoint x: 222, endPoint y: 90, distance: 4.4
click at [223, 86] on li "Site" at bounding box center [210, 95] width 131 height 18
click at [222, 90] on input at bounding box center [229, 94] width 73 height 10
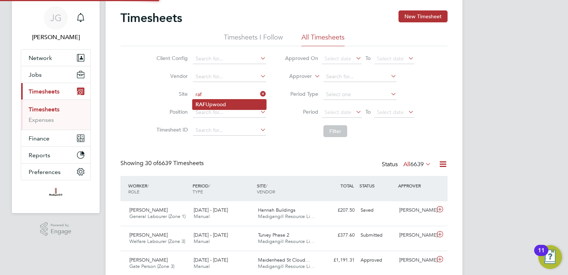
click at [224, 102] on li "RAF Upwood" at bounding box center [230, 104] width 74 height 10
type input "RAF Upwood"
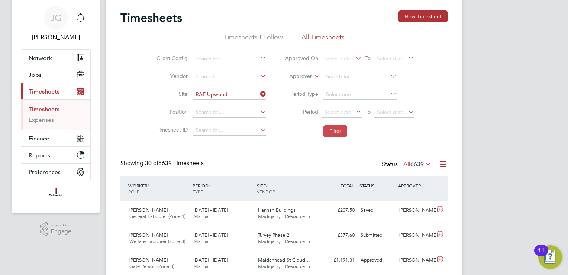
click at [329, 130] on button "Filter" at bounding box center [336, 131] width 24 height 12
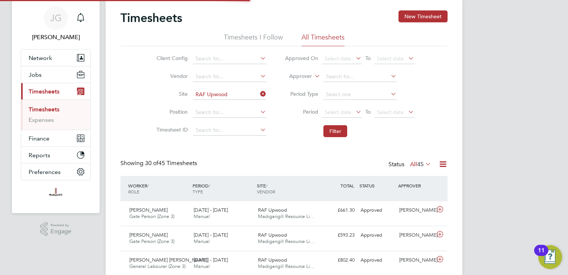
scroll to position [3, 4]
click at [259, 93] on icon at bounding box center [259, 94] width 0 height 10
click at [244, 94] on input at bounding box center [229, 94] width 73 height 10
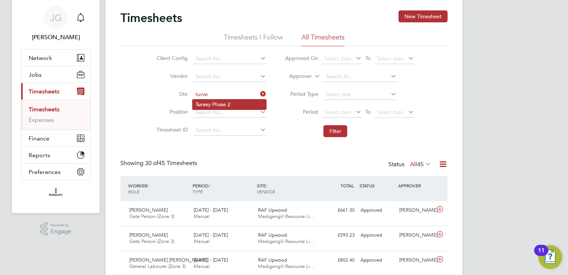
click at [234, 105] on li "Turve y Phase 2" at bounding box center [230, 104] width 74 height 10
type input "Turvey Phase 2"
click at [323, 131] on li "Filter" at bounding box center [350, 130] width 148 height 19
click at [327, 134] on button "Filter" at bounding box center [336, 131] width 24 height 12
click at [259, 96] on icon at bounding box center [259, 94] width 0 height 10
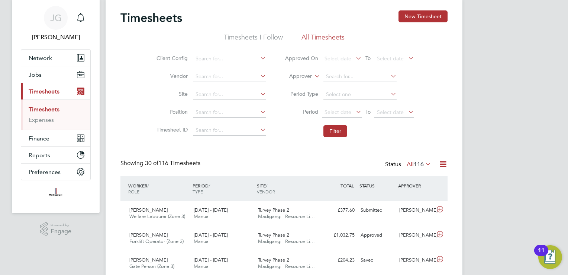
click at [201, 100] on li "Site" at bounding box center [210, 95] width 131 height 18
click at [201, 86] on li "Site" at bounding box center [210, 95] width 131 height 18
click at [208, 91] on input at bounding box center [229, 94] width 73 height 10
click at [225, 108] on li "Turv ey Phase 2" at bounding box center [230, 104] width 74 height 10
type input "Turvey Phase 2"
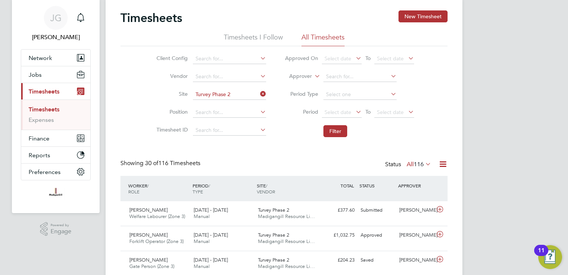
drag, startPoint x: 353, startPoint y: 129, endPoint x: 345, endPoint y: 132, distance: 7.9
click at [352, 130] on li "Filter" at bounding box center [350, 130] width 148 height 19
click at [345, 133] on button "Filter" at bounding box center [336, 131] width 24 height 12
